Goal: Information Seeking & Learning: Learn about a topic

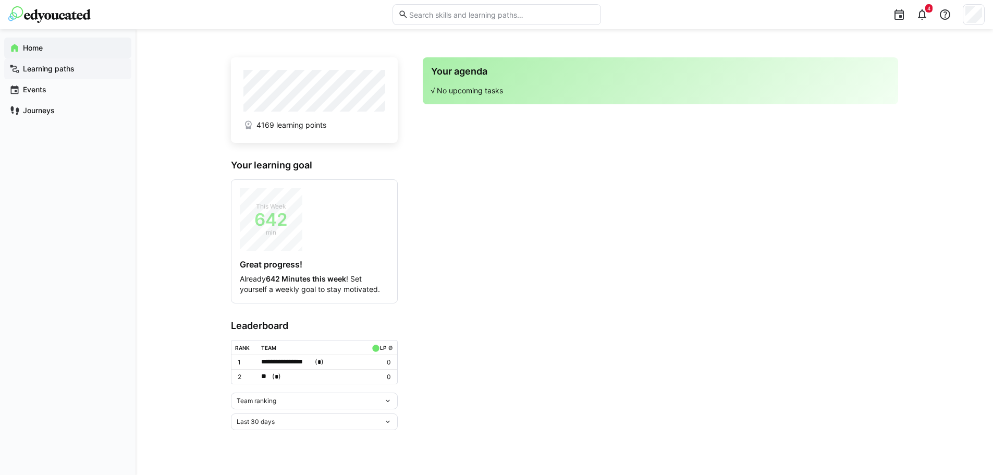
click at [0, 0] on app-navigation-label "Learning paths" at bounding box center [0, 0] width 0 height 0
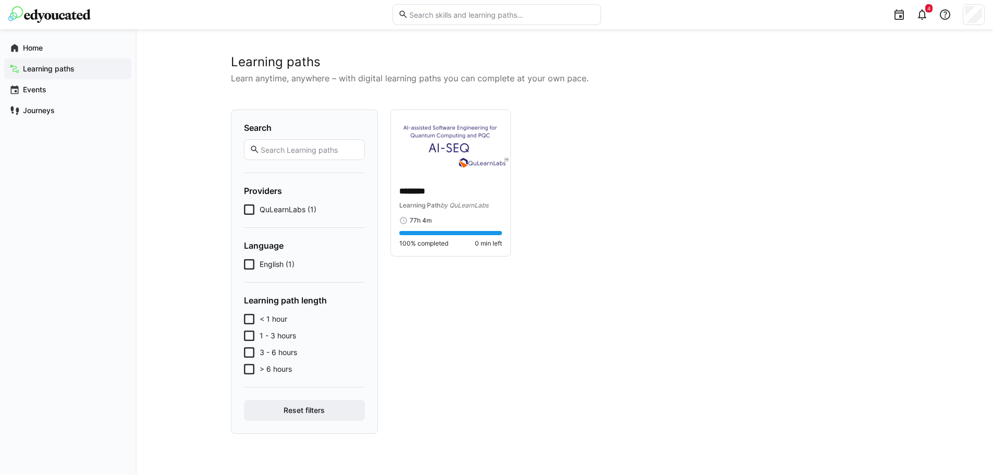
click at [250, 210] on icon at bounding box center [249, 209] width 10 height 10
